Goal: Information Seeking & Learning: Learn about a topic

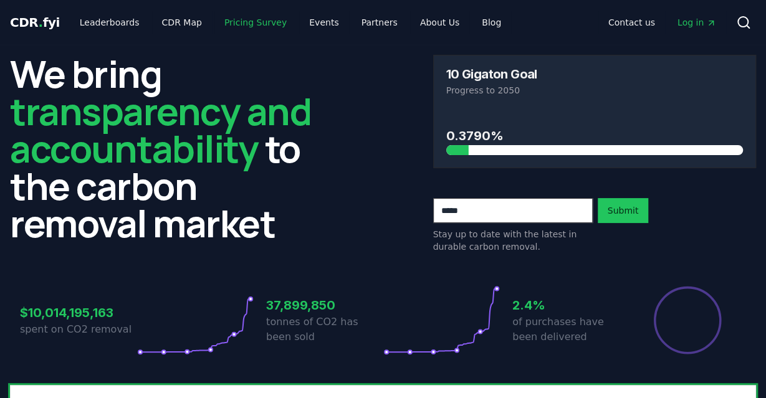
click at [225, 21] on link "Pricing Survey" at bounding box center [255, 22] width 82 height 22
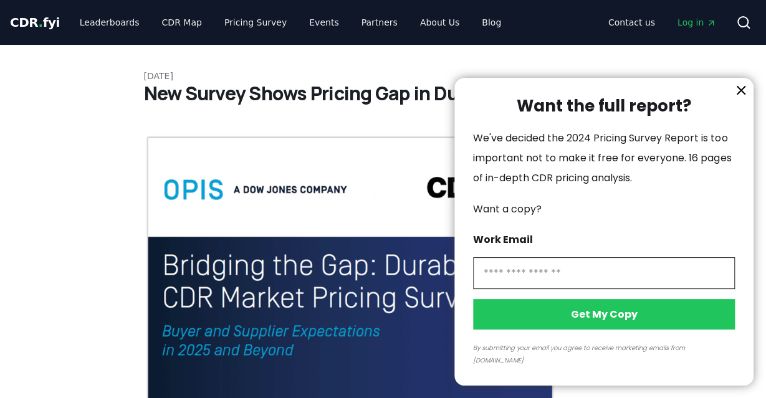
scroll to position [65, 0]
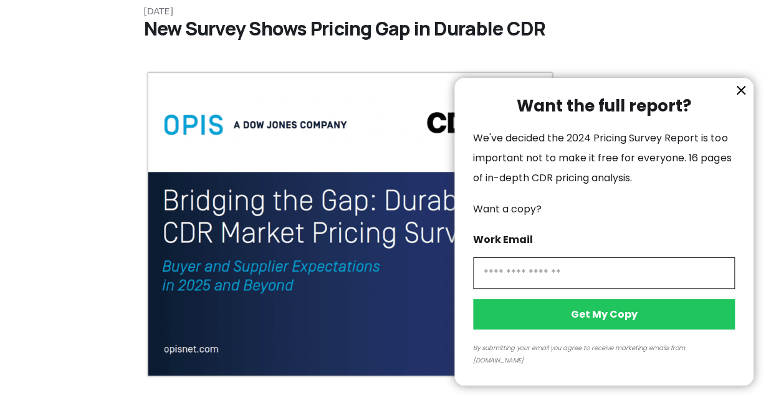
click at [741, 98] on icon "information" at bounding box center [740, 90] width 15 height 15
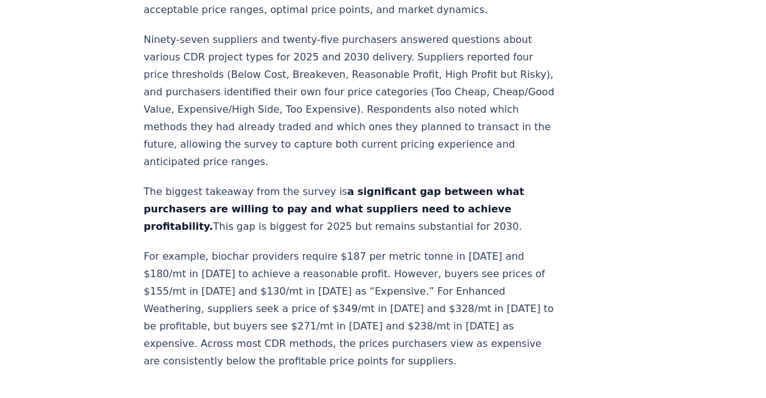
scroll to position [583, 0]
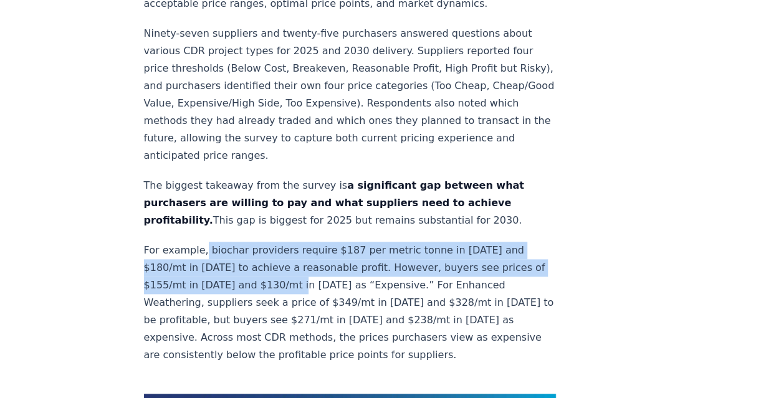
drag, startPoint x: 202, startPoint y: 212, endPoint x: 316, endPoint y: 246, distance: 118.9
click at [316, 246] on p "For example, biochar providers require $187 per metric tonne in 2025 and $180/m…" at bounding box center [350, 303] width 412 height 122
copy p "biochar providers require $187 per metric tonne in 2025 and $180/mt in 2030 to …"
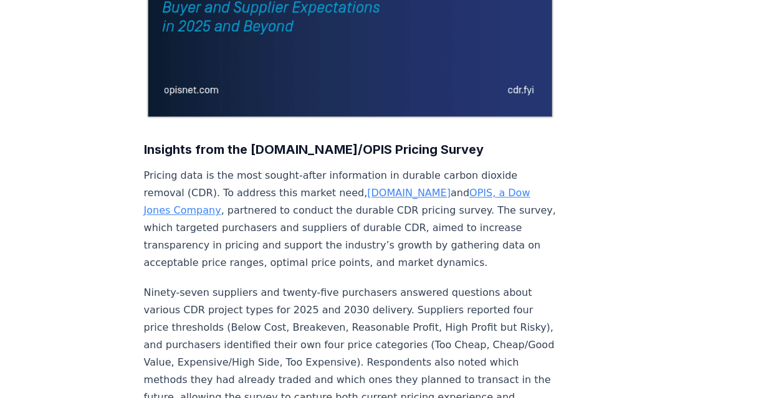
scroll to position [0, 0]
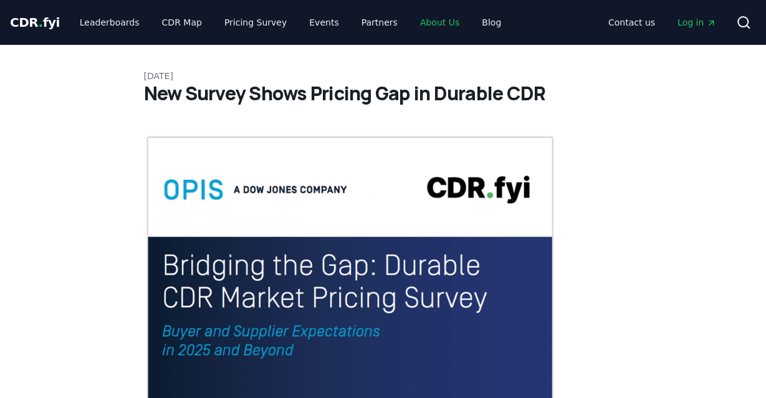
click at [410, 22] on link "About Us" at bounding box center [439, 22] width 59 height 22
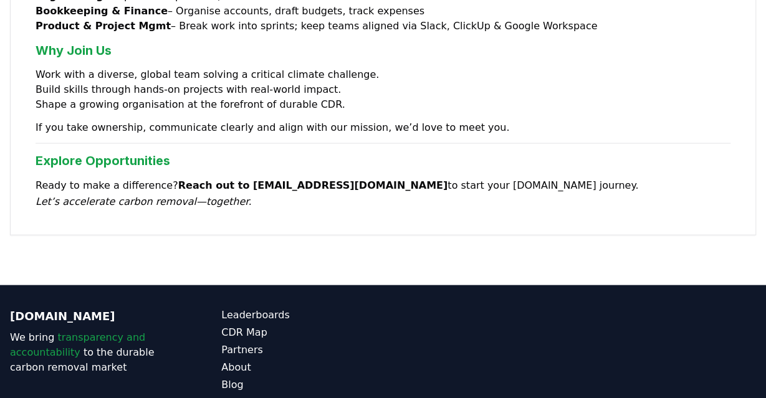
scroll to position [1172, 0]
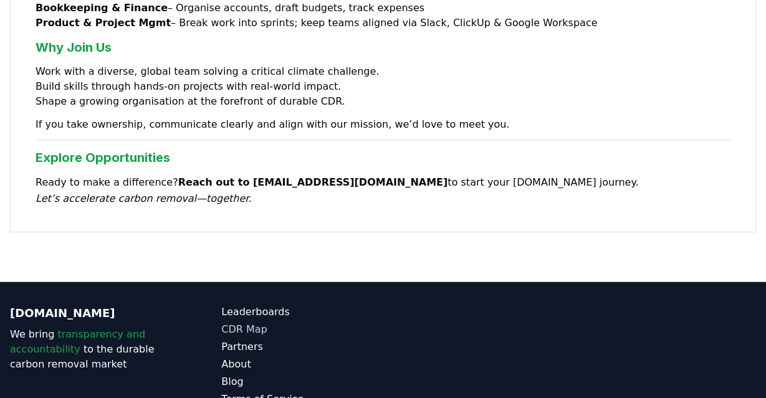
click at [249, 322] on link "CDR Map" at bounding box center [301, 329] width 161 height 15
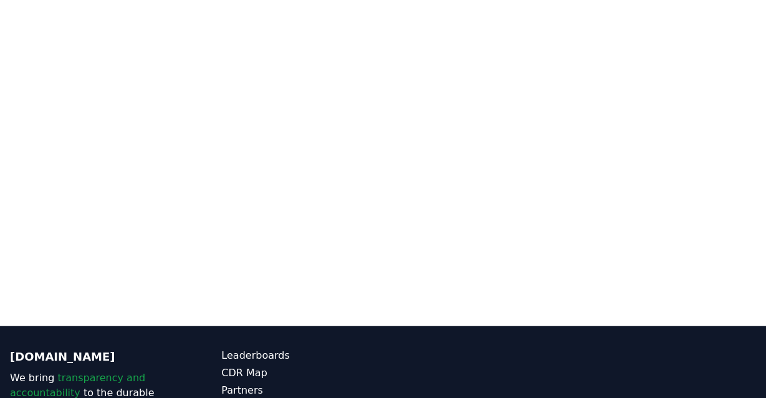
scroll to position [267, 0]
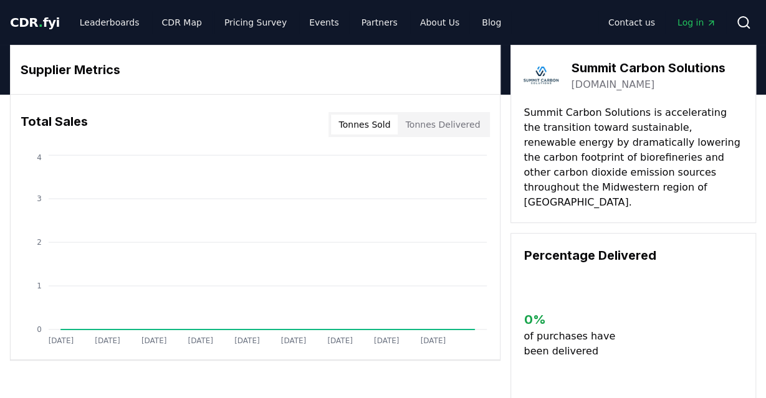
click at [636, 85] on link "[DOMAIN_NAME]" at bounding box center [612, 84] width 83 height 15
